Goal: Book appointment/travel/reservation

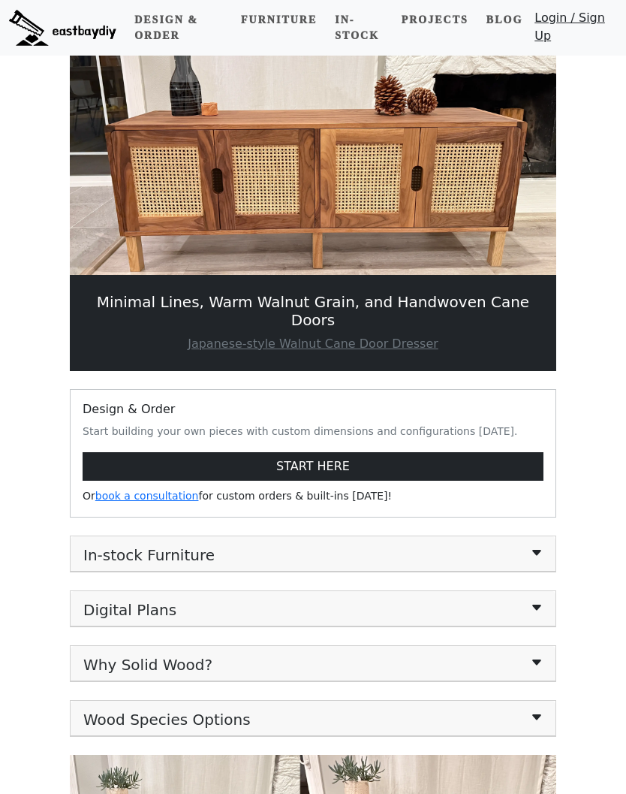
click at [365, 32] on link "In-stock" at bounding box center [359, 28] width 60 height 44
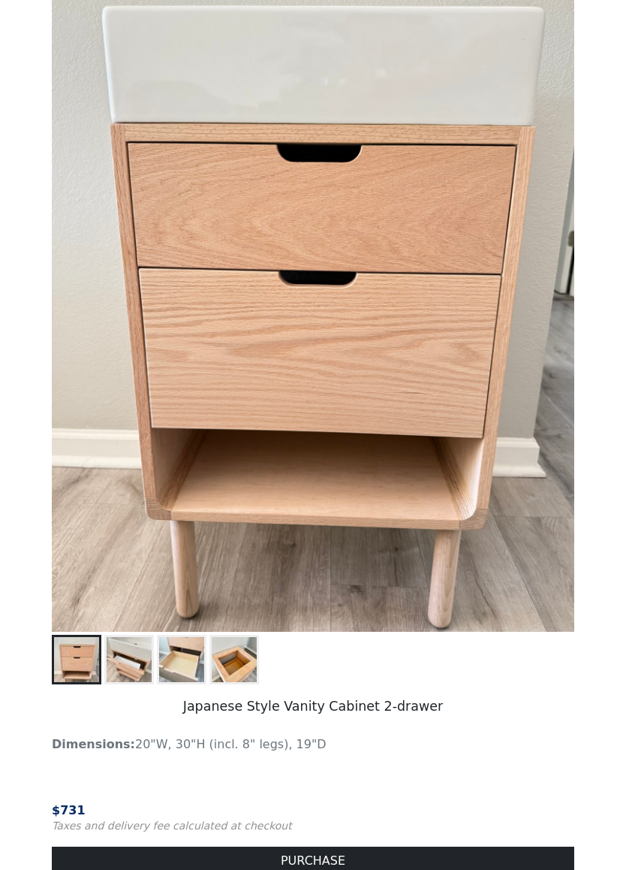
scroll to position [1178, 0]
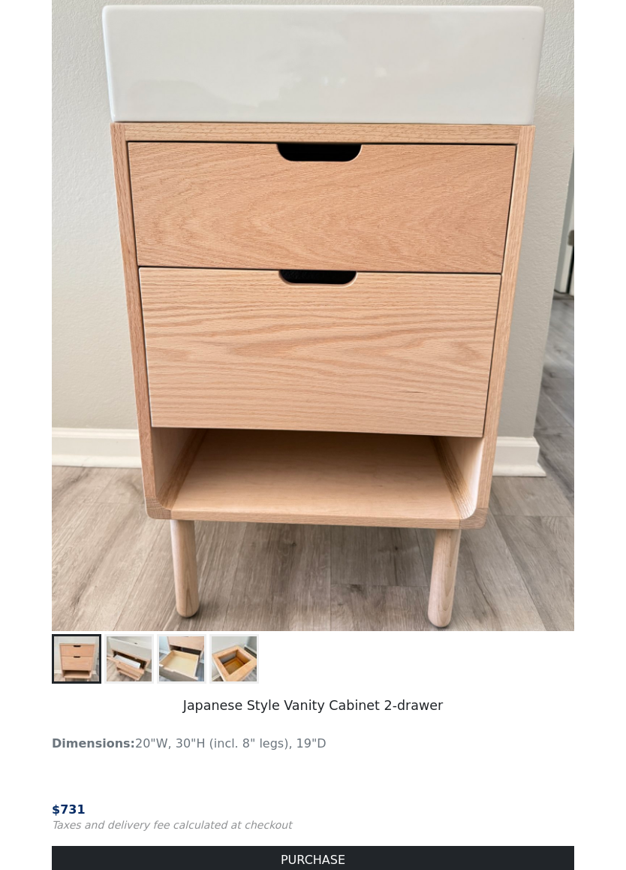
click at [137, 672] on img at bounding box center [129, 658] width 45 height 45
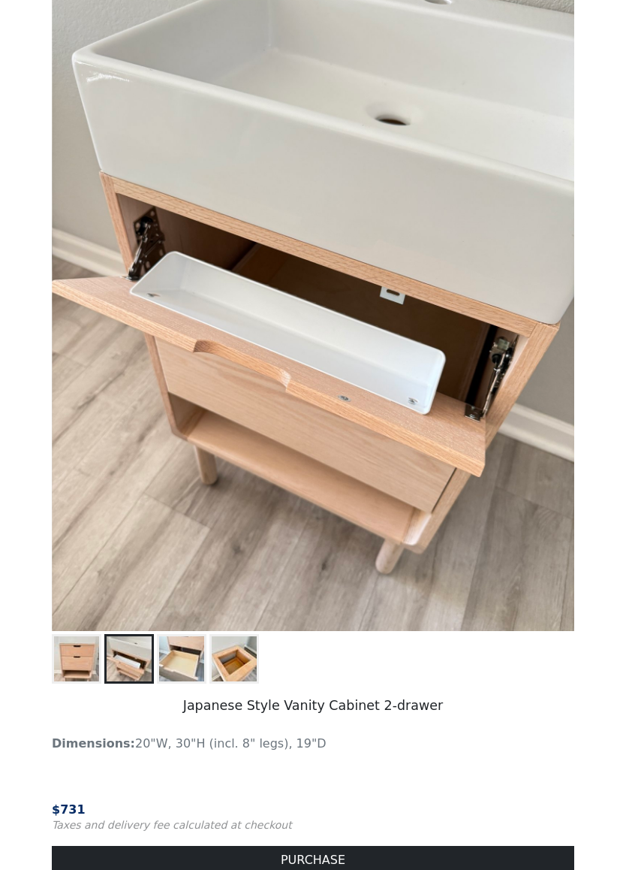
click at [71, 656] on img at bounding box center [76, 658] width 45 height 45
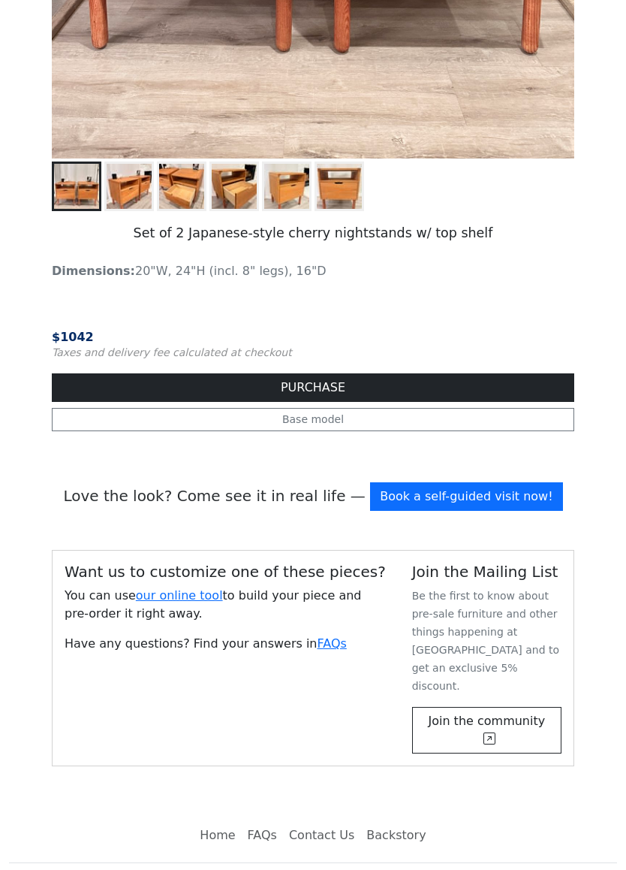
scroll to position [5473, 0]
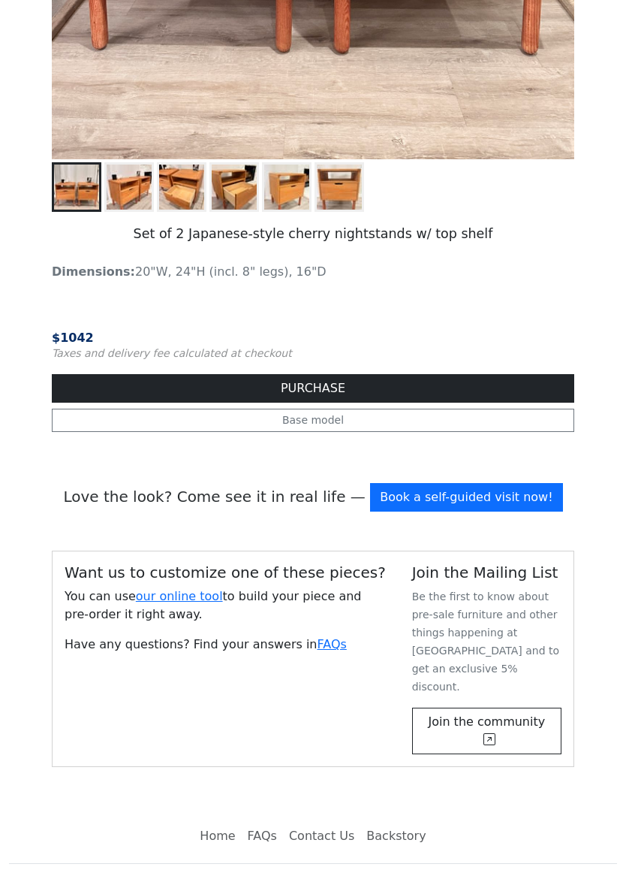
click at [510, 485] on link "Book a self-guided visit now!" at bounding box center [466, 497] width 192 height 29
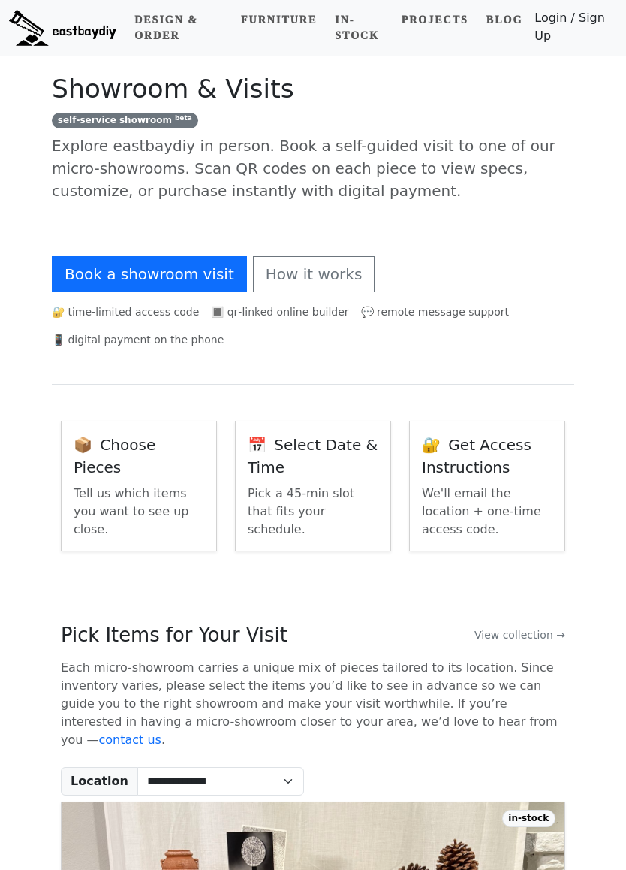
click at [256, 267] on link "How it works" at bounding box center [314, 274] width 122 height 36
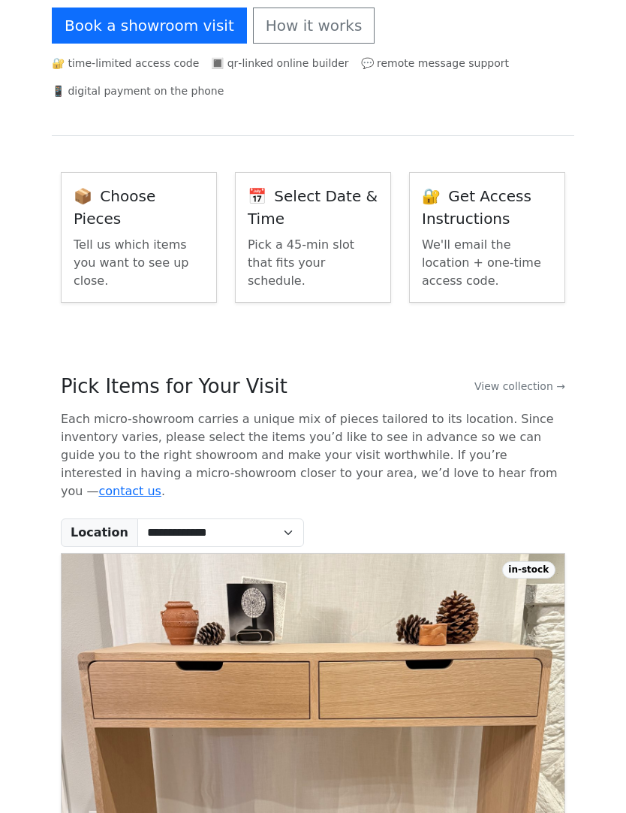
scroll to position [385, 0]
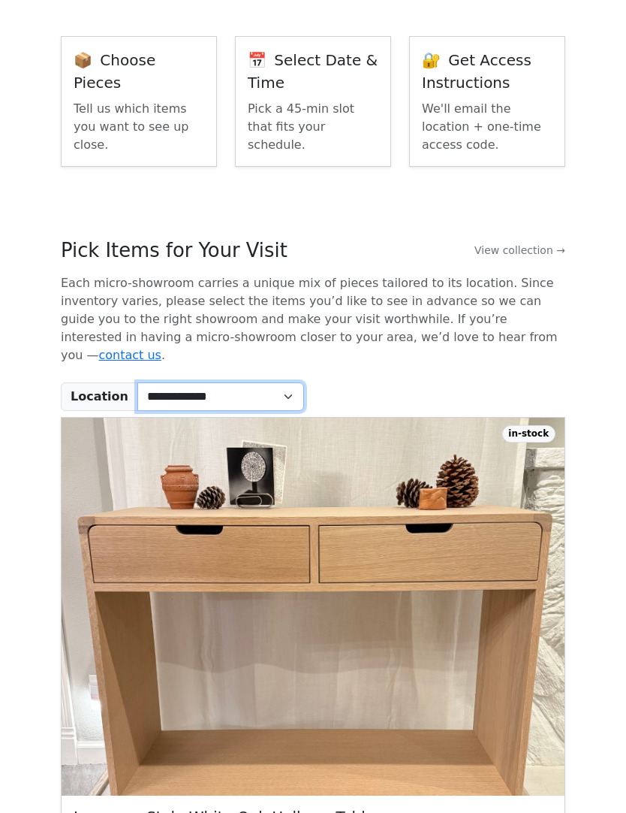
click at [183, 382] on select "**********" at bounding box center [220, 396] width 167 height 29
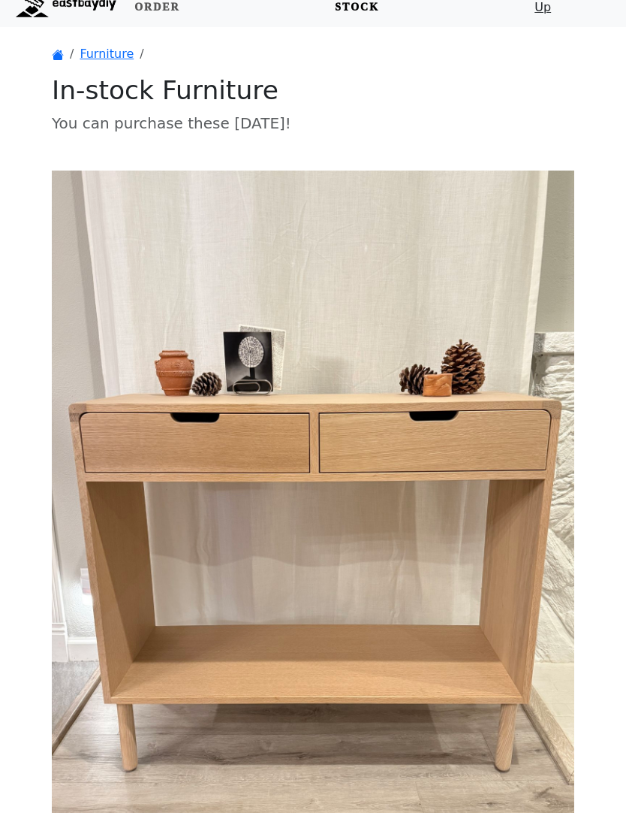
scroll to position [5502, 0]
